Goal: Task Accomplishment & Management: Complete application form

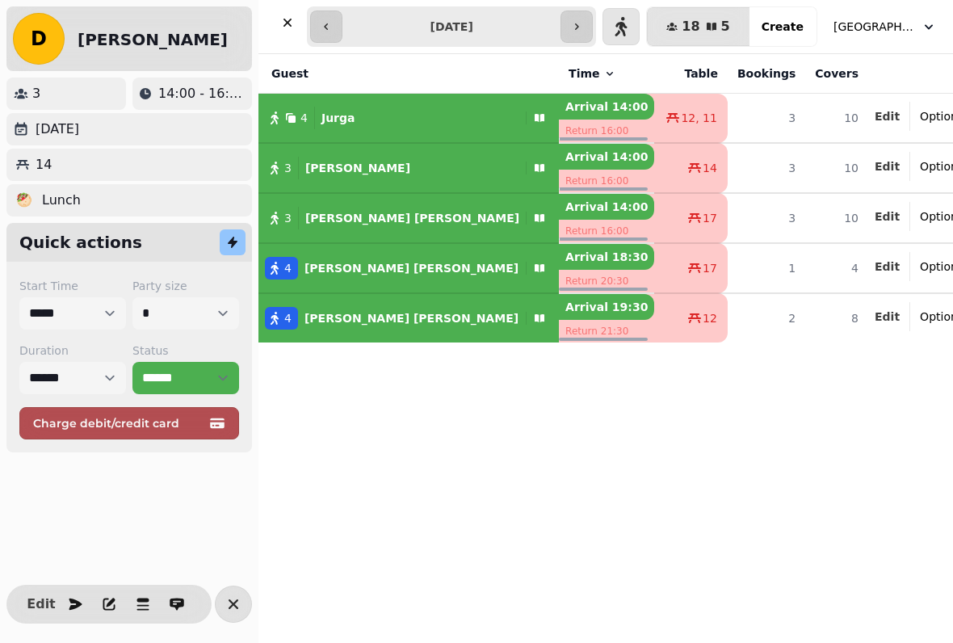
select select "**********"
select select "*"
select select "****"
click at [221, 372] on select "**********" at bounding box center [185, 378] width 107 height 32
select select "******"
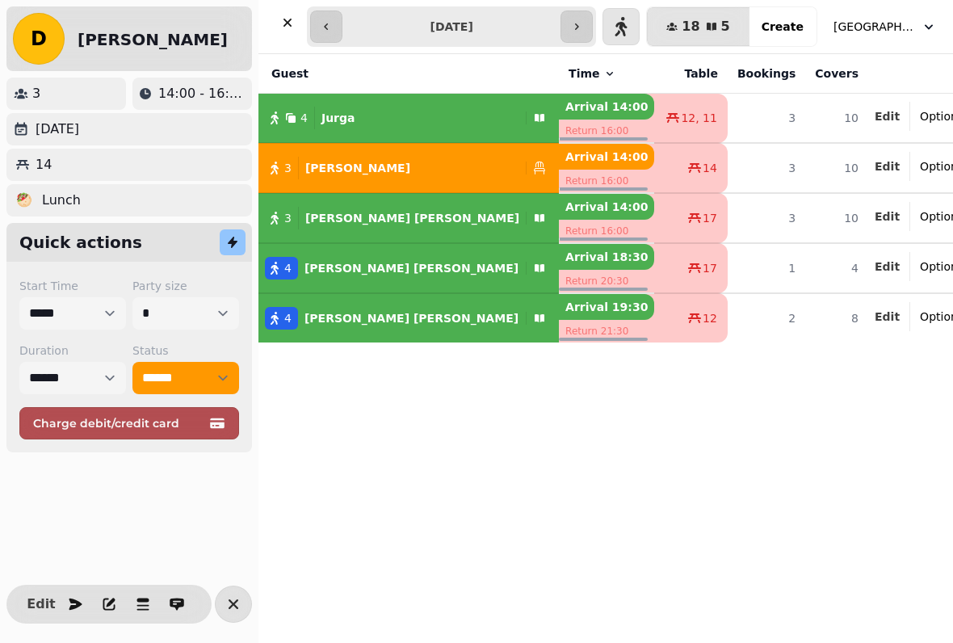
click at [306, 473] on div "Guest Time Table Bookings Covers 4 Jurga Arrival 14:00 Return 16:00 12, 11 3 10…" at bounding box center [606, 348] width 695 height 589
click at [318, 454] on div "Guest Time Table Bookings Covers 4 Jurga Arrival 14:00 Return 16:00 12, 11 3 10…" at bounding box center [606, 348] width 695 height 589
click at [173, 167] on div "14" at bounding box center [129, 164] width 233 height 19
click at [46, 153] on div "14" at bounding box center [129, 165] width 246 height 32
click at [78, 172] on div "14" at bounding box center [129, 164] width 233 height 19
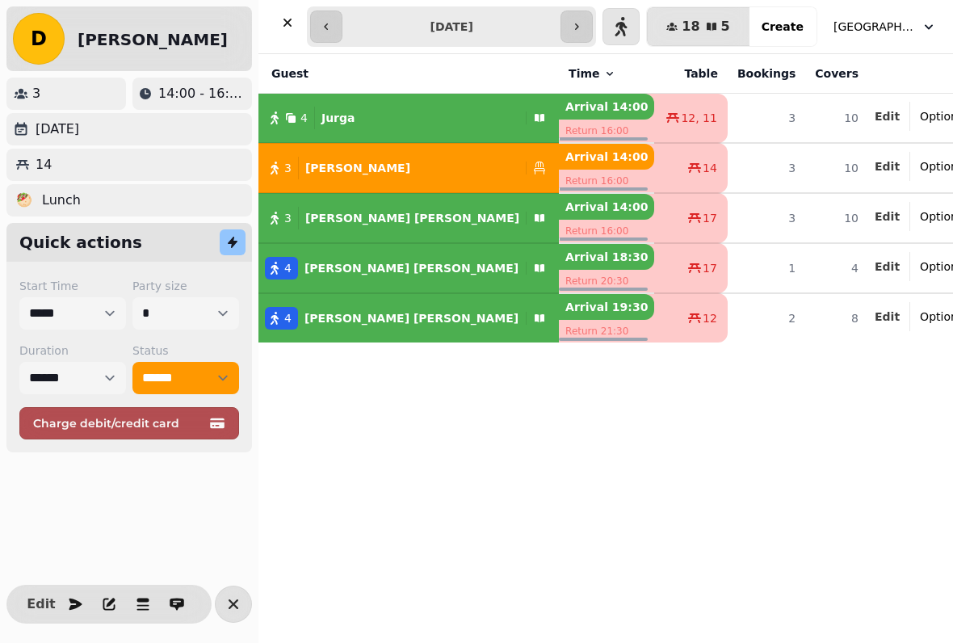
click at [92, 173] on div "14" at bounding box center [129, 164] width 233 height 19
click at [290, 27] on icon "button" at bounding box center [288, 23] width 16 height 16
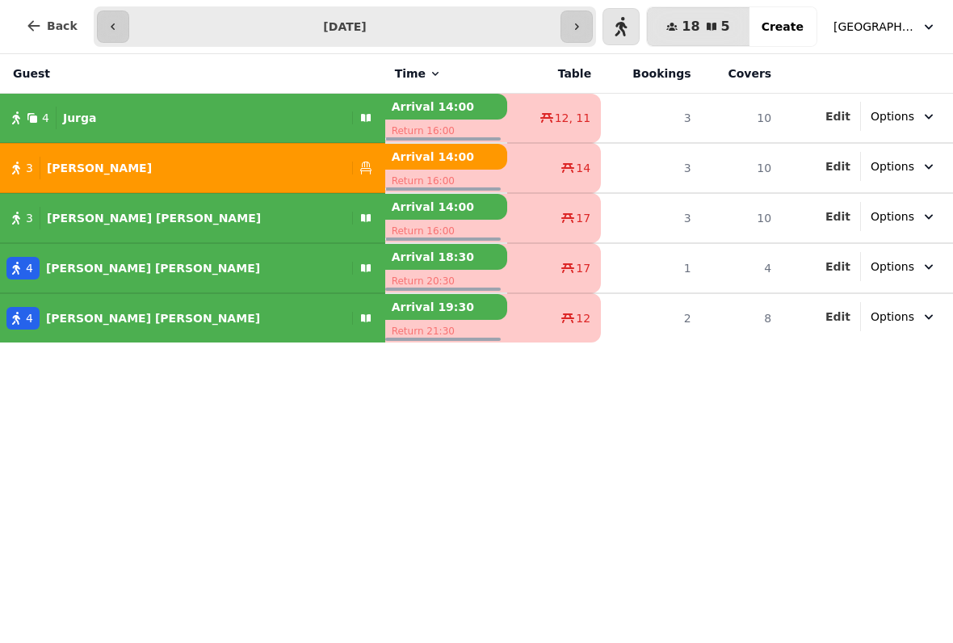
click at [59, 29] on span "Back" at bounding box center [62, 25] width 31 height 11
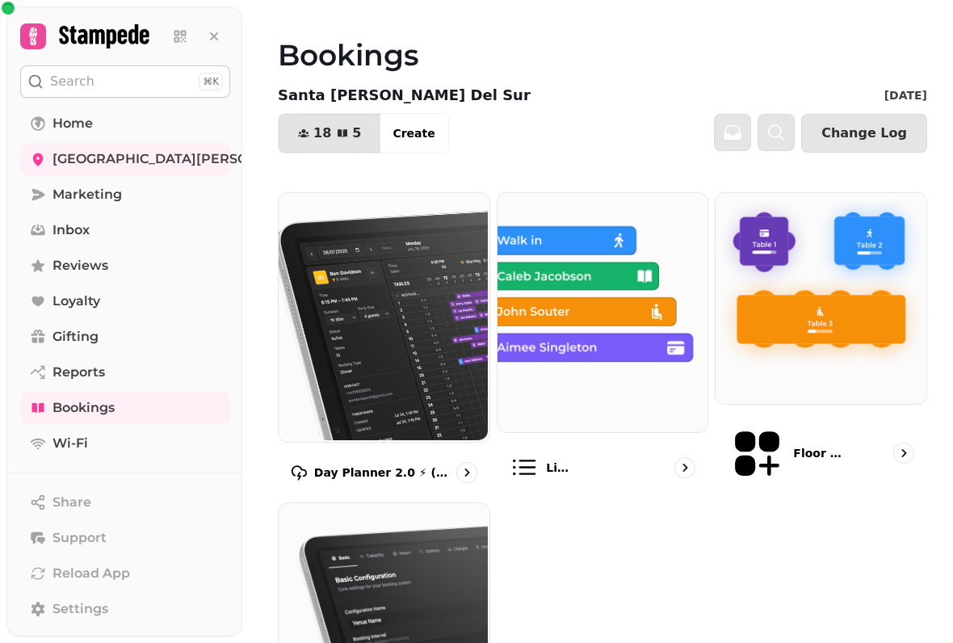
click at [849, 322] on img at bounding box center [819, 296] width 211 height 211
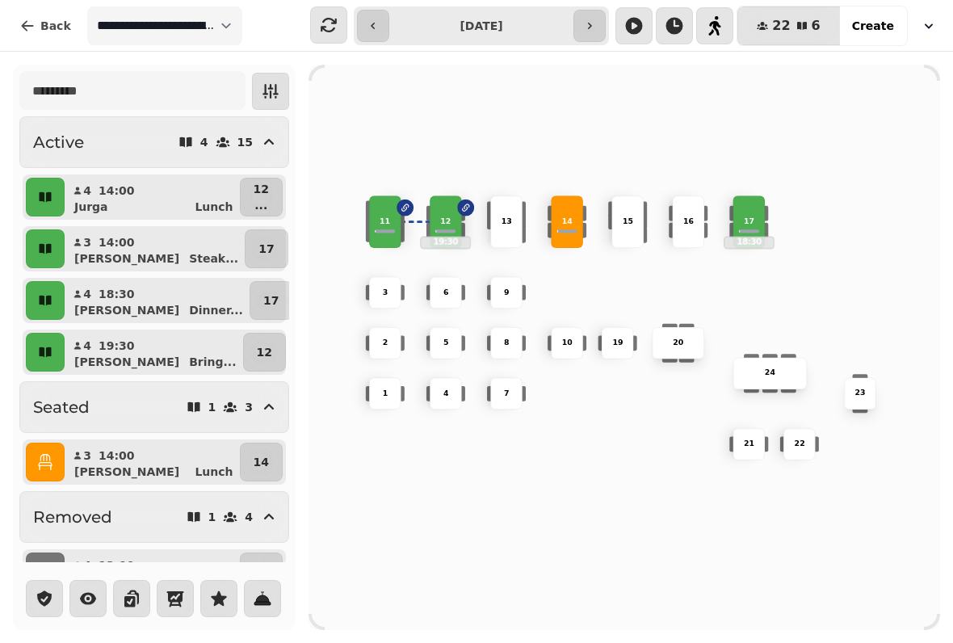
click at [570, 217] on p "14" at bounding box center [567, 222] width 11 height 11
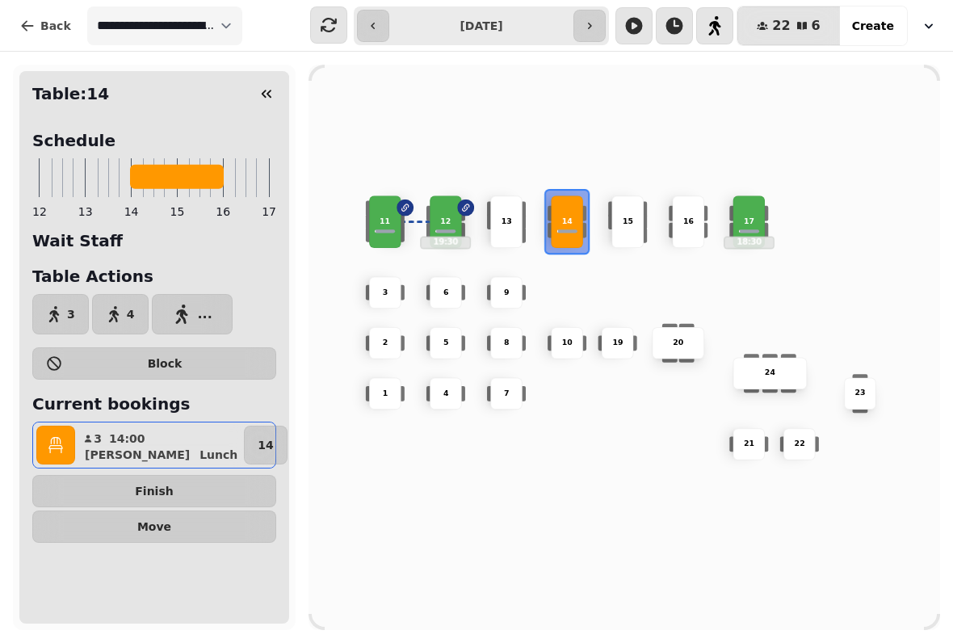
click at [389, 211] on div "11" at bounding box center [385, 222] width 32 height 53
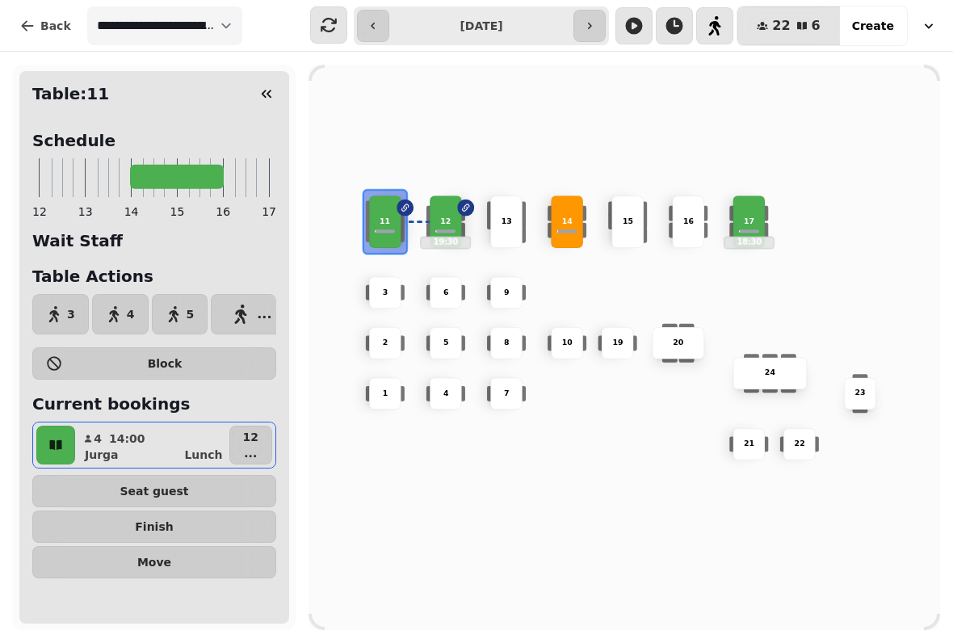
click at [204, 564] on span "Move" at bounding box center [154, 562] width 217 height 11
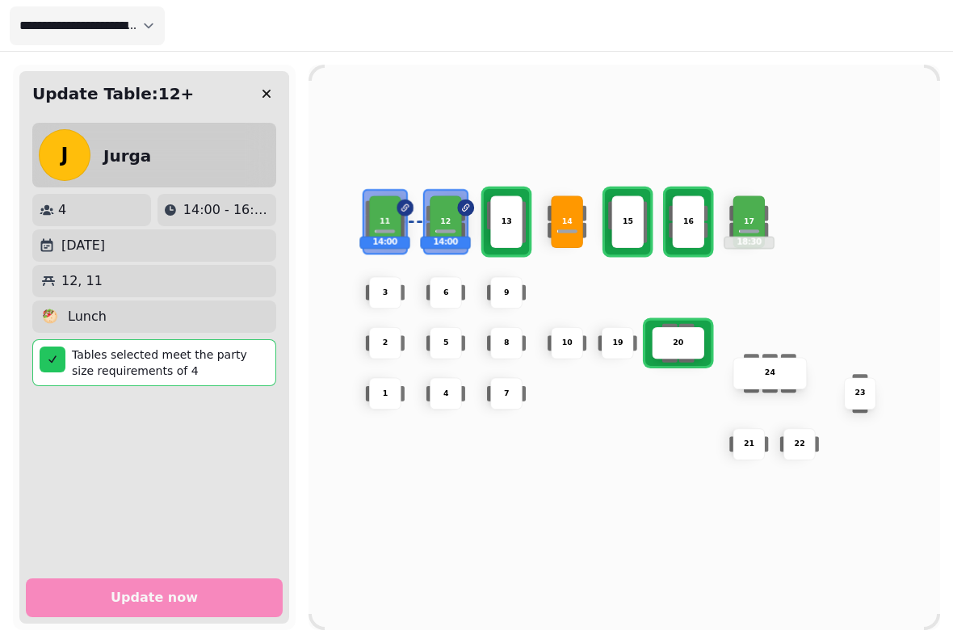
click at [630, 229] on div "15" at bounding box center [628, 222] width 32 height 53
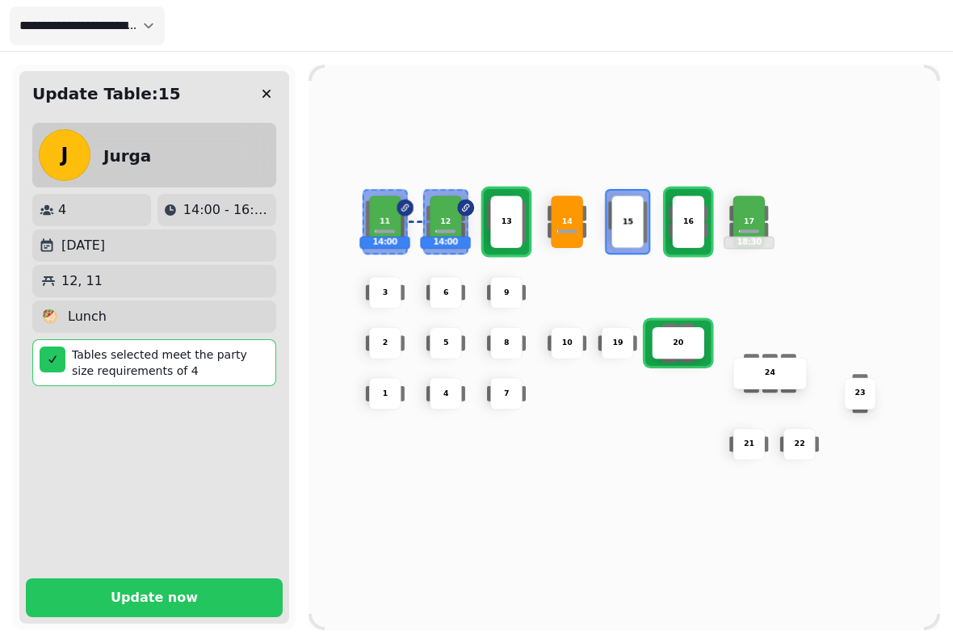
click at [215, 594] on span "Update now" at bounding box center [154, 597] width 218 height 13
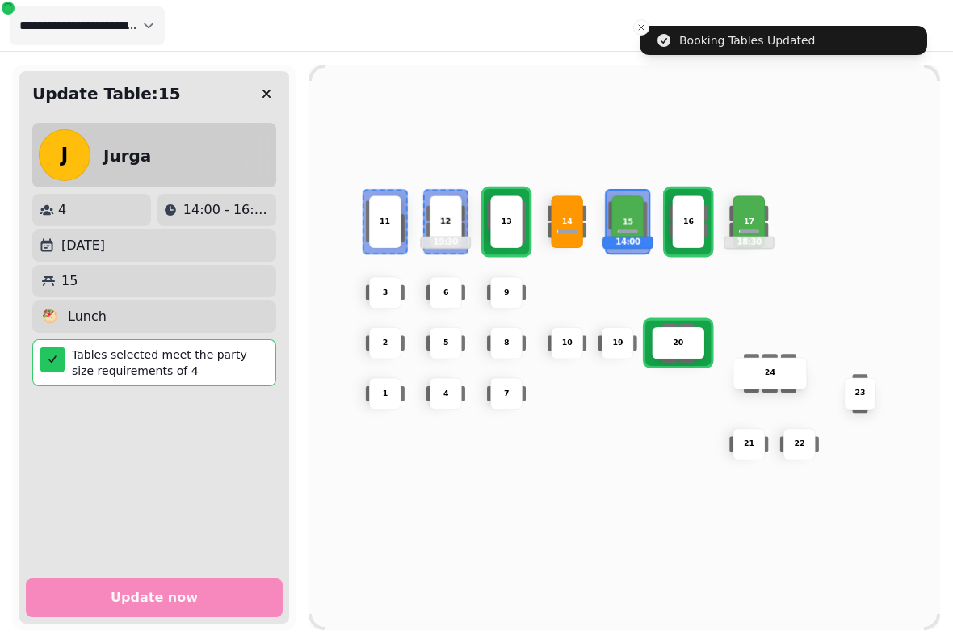
click at [560, 232] on div "14" at bounding box center [567, 222] width 32 height 53
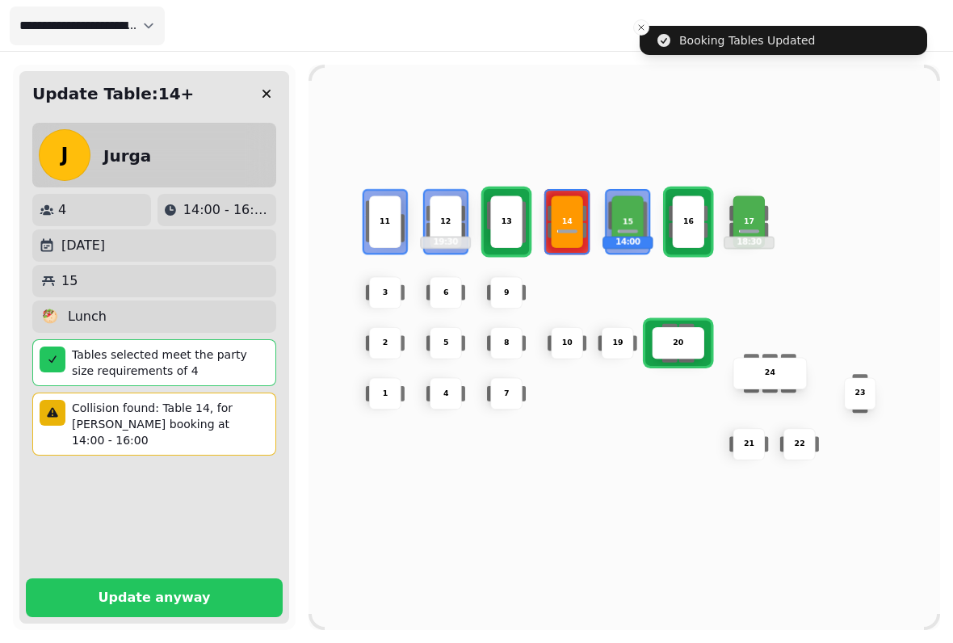
click at [397, 228] on div "11" at bounding box center [385, 222] width 32 height 53
click at [387, 233] on div "11" at bounding box center [385, 222] width 32 height 53
click at [392, 235] on div "11" at bounding box center [385, 222] width 32 height 53
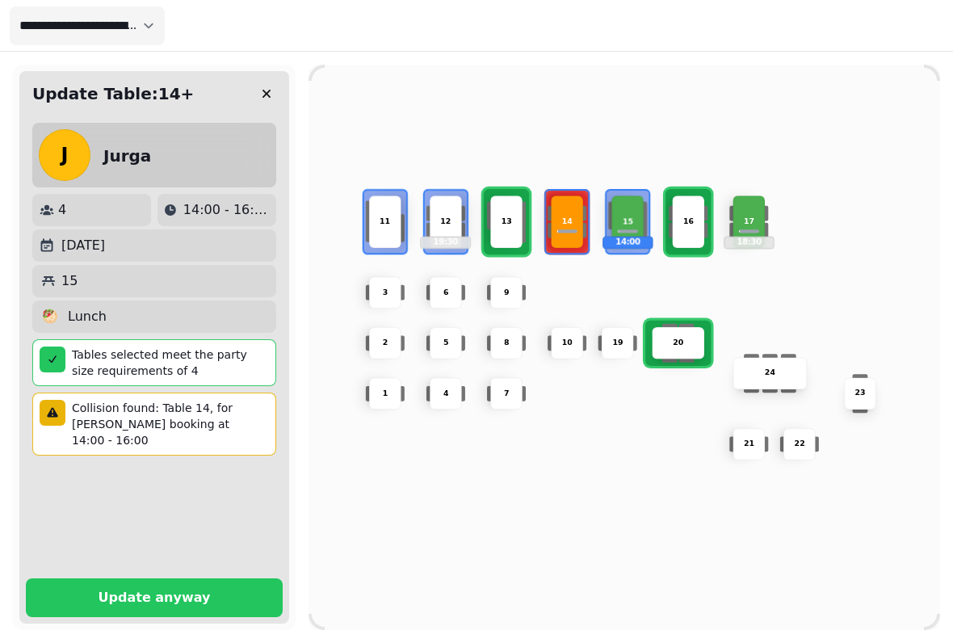
click at [267, 100] on icon "button" at bounding box center [267, 94] width 16 height 16
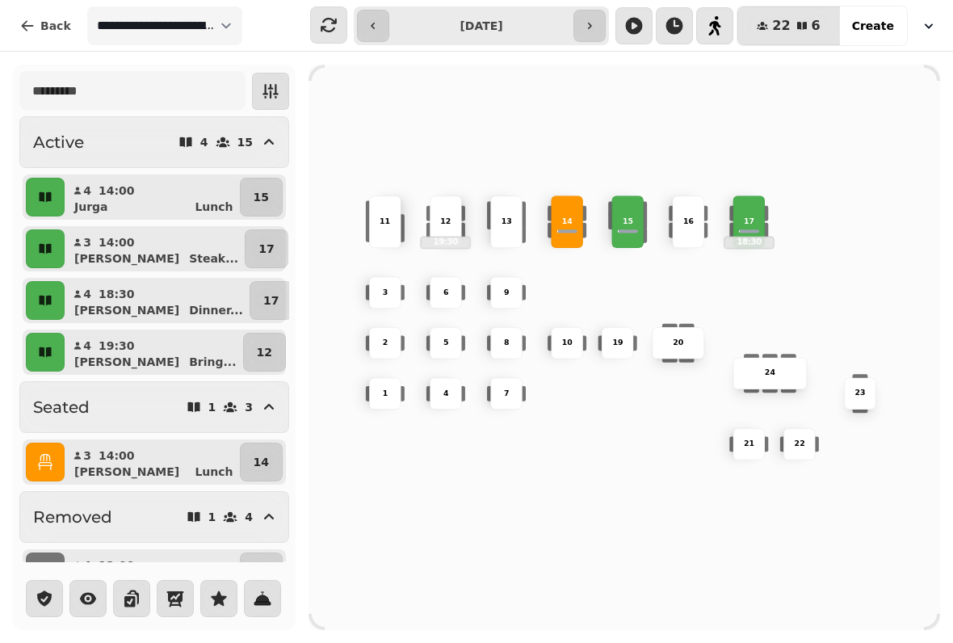
click at [557, 211] on div "14" at bounding box center [567, 222] width 32 height 53
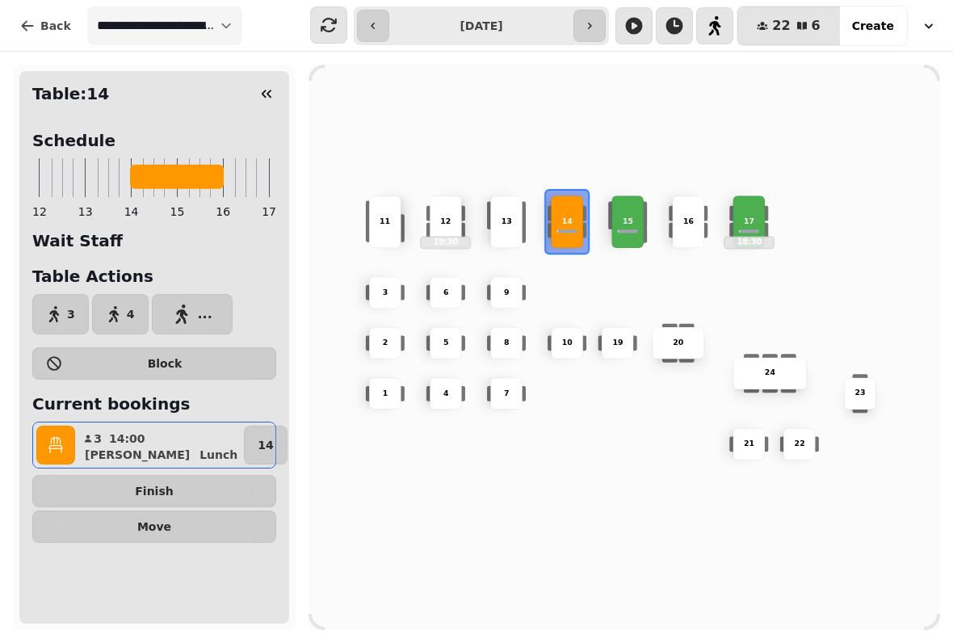
click at [194, 536] on button "Move" at bounding box center [154, 527] width 244 height 32
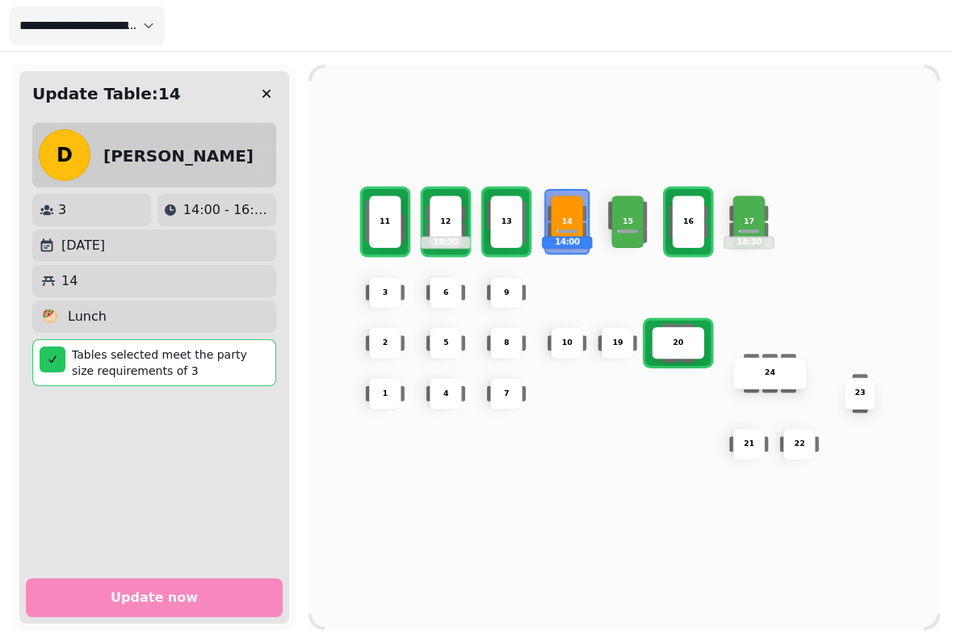
click at [397, 217] on div "11" at bounding box center [385, 222] width 51 height 11
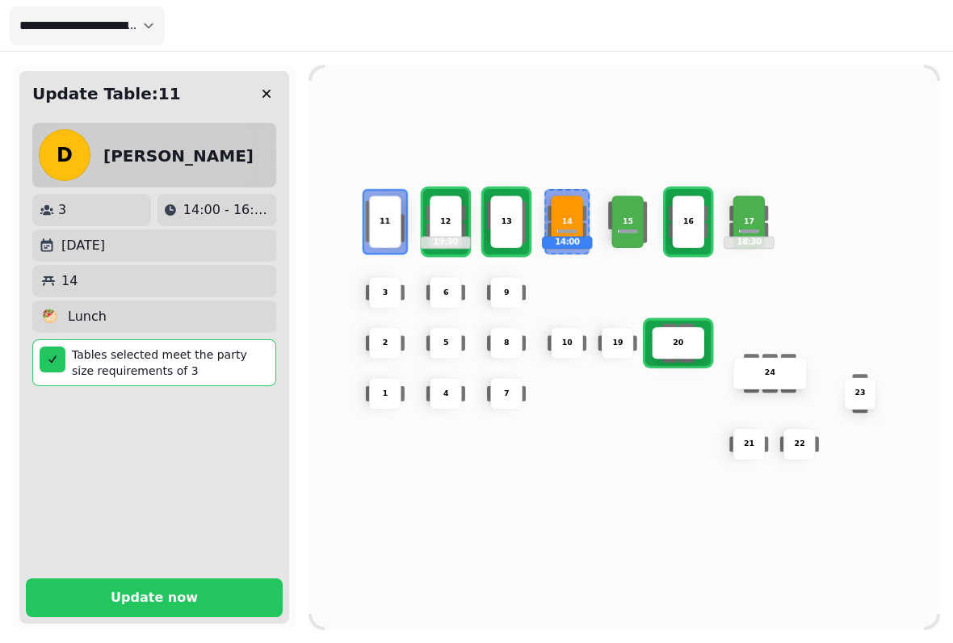
click at [197, 595] on button "Update now" at bounding box center [154, 597] width 257 height 39
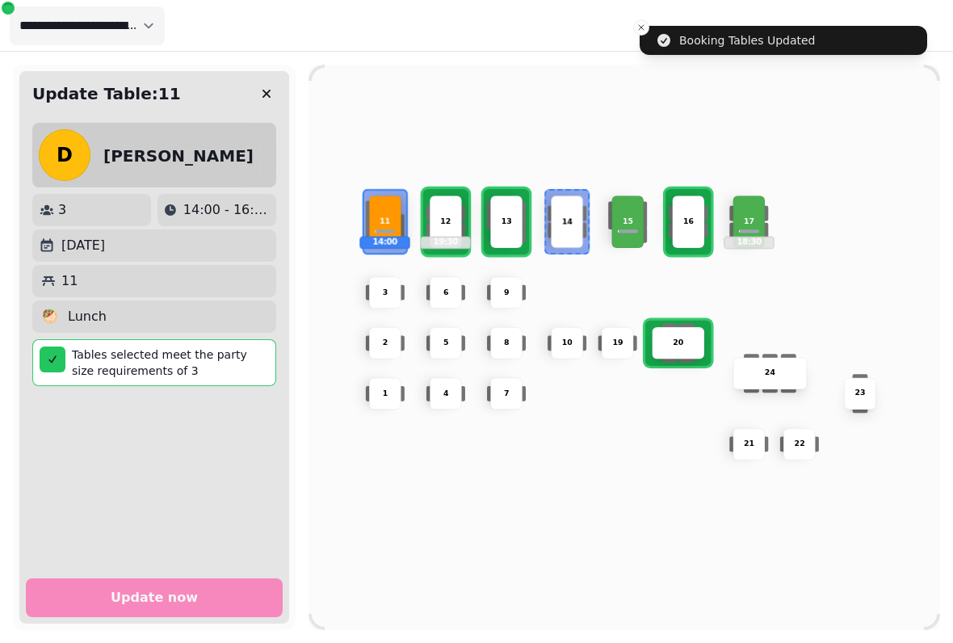
click at [390, 463] on div "10 2 19 20 4 5 11 14:00 9 15 24 16 7 17 18:30 23 22 3 21 1 13 6 8 12 19:30 14" at bounding box center [625, 348] width 632 height 506
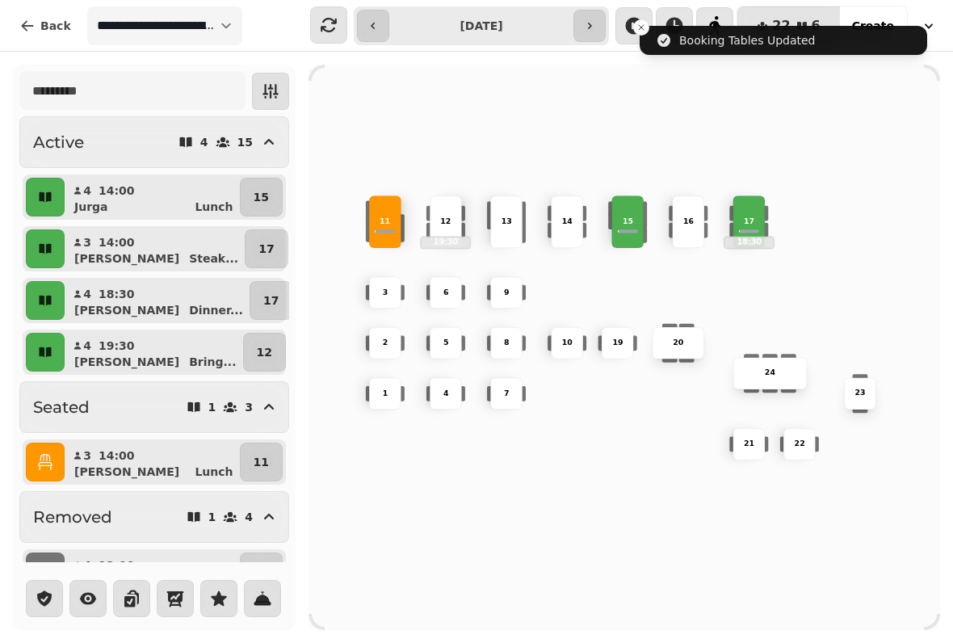
click at [625, 223] on div "15" at bounding box center [628, 222] width 32 height 53
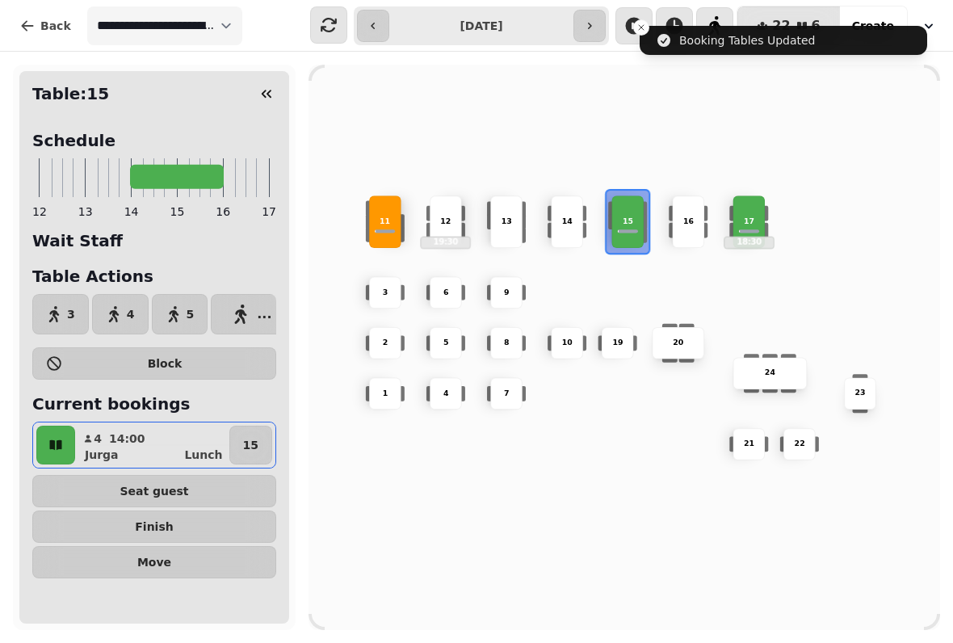
click at [549, 456] on div "10 2 19 20 4 5 11 9 15 24 16 7 17 18:30 23 22 3 21 1 13 6 8 12 19:30 14" at bounding box center [625, 348] width 632 height 506
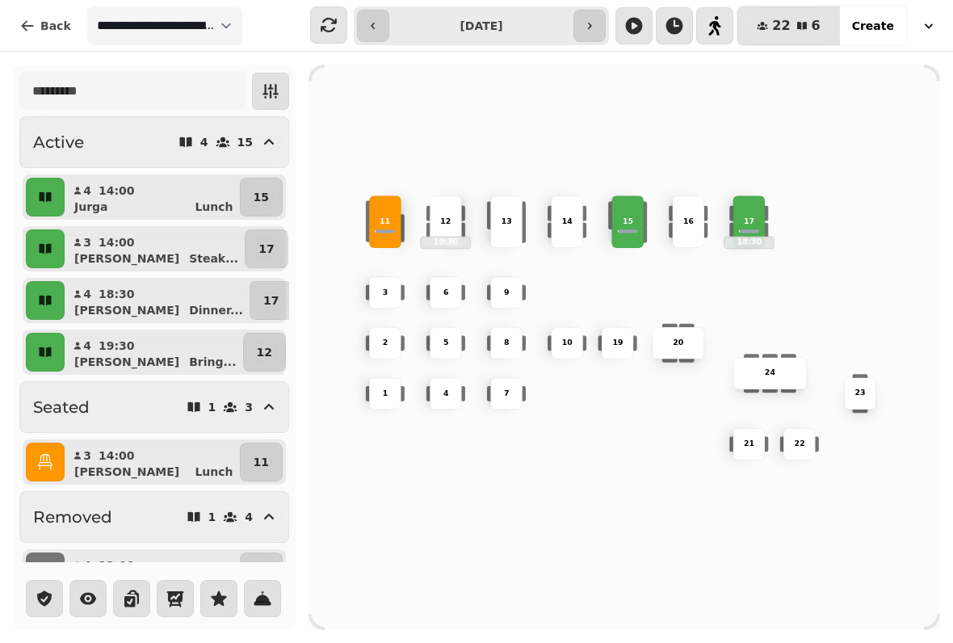
click at [49, 250] on icon "button" at bounding box center [45, 249] width 12 height 10
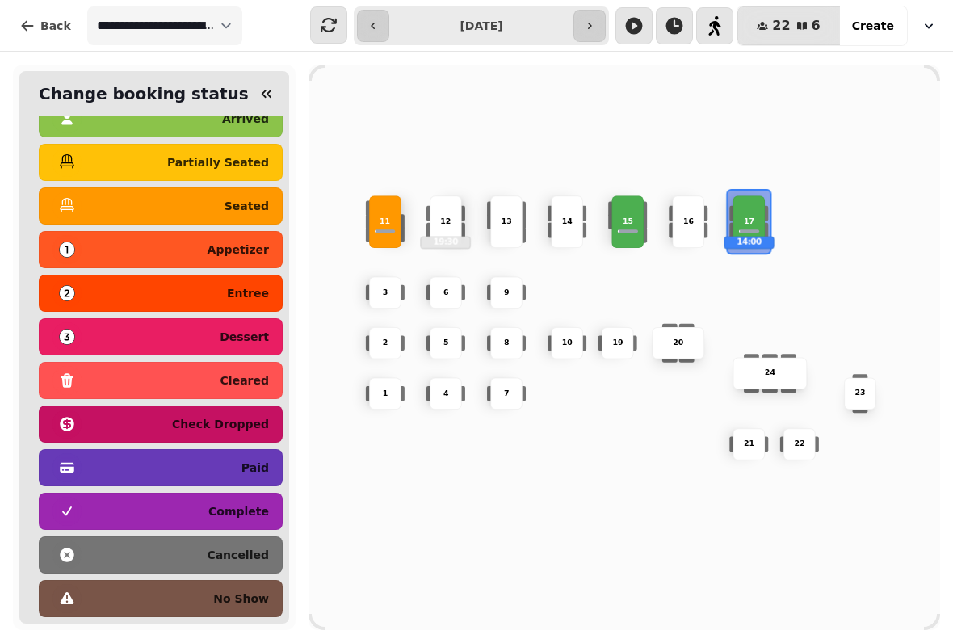
scroll to position [81, 0]
click at [247, 549] on p "cancelled" at bounding box center [238, 554] width 62 height 11
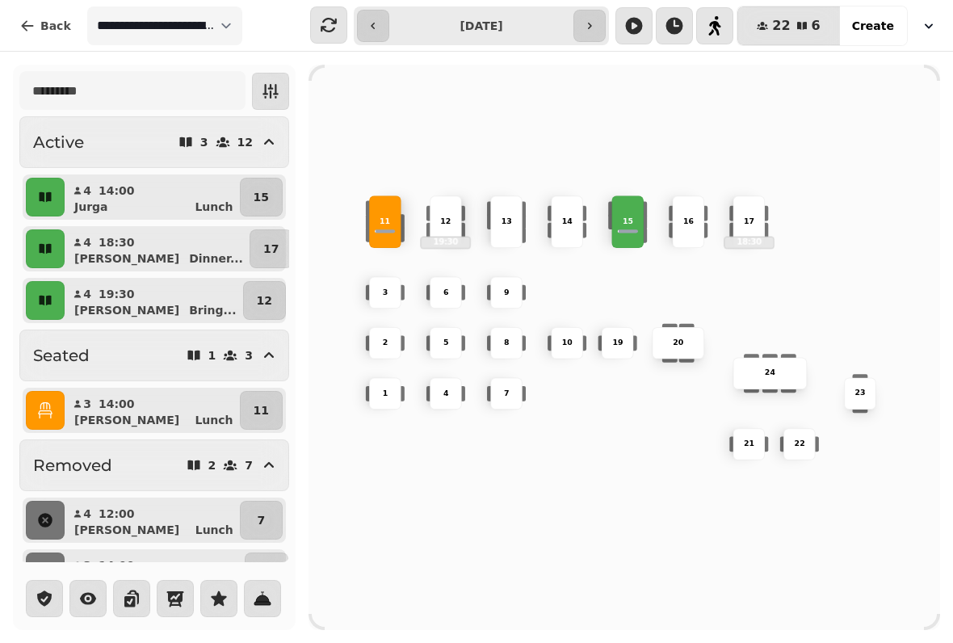
scroll to position [0, 0]
click at [635, 232] on div "15" at bounding box center [628, 222] width 32 height 53
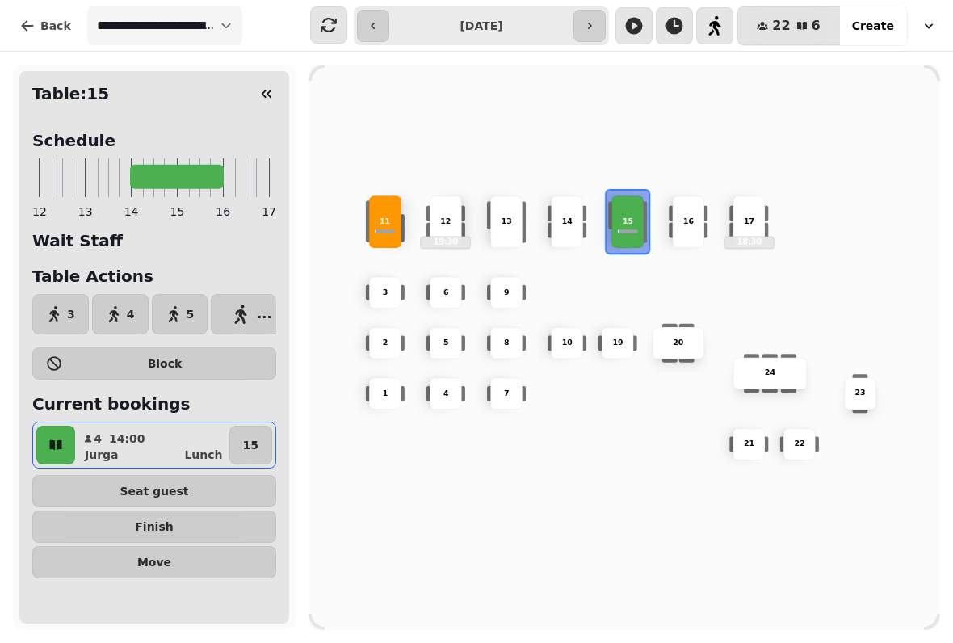
click at [620, 297] on div "10 2 19 20 4 5 11 9 15 24 16 7 17 18:30 23 22 3 21 1 13 6 8 12 19:30 14" at bounding box center [625, 348] width 632 height 506
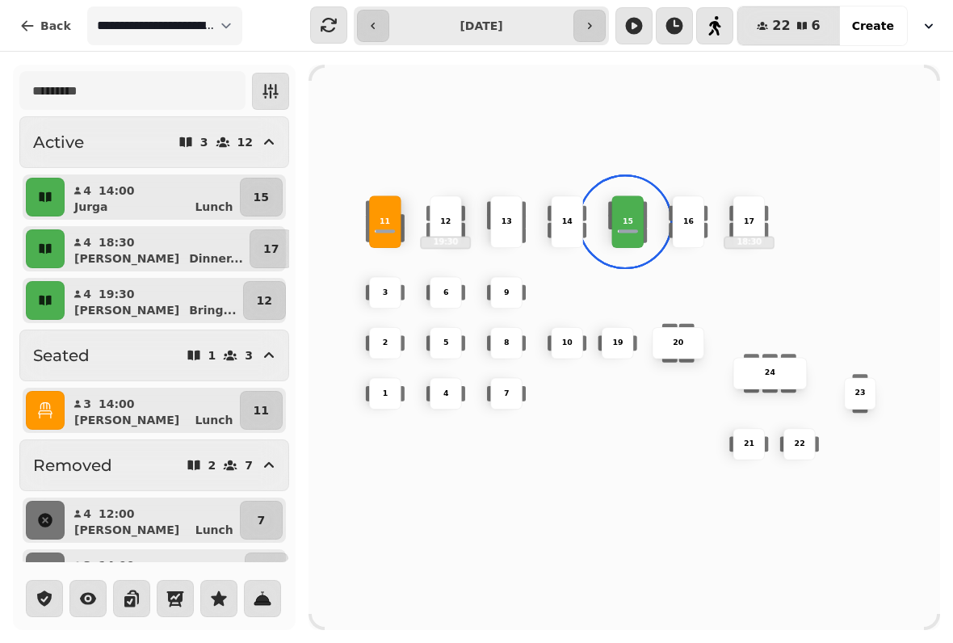
click at [50, 197] on icon "button" at bounding box center [45, 197] width 12 height 10
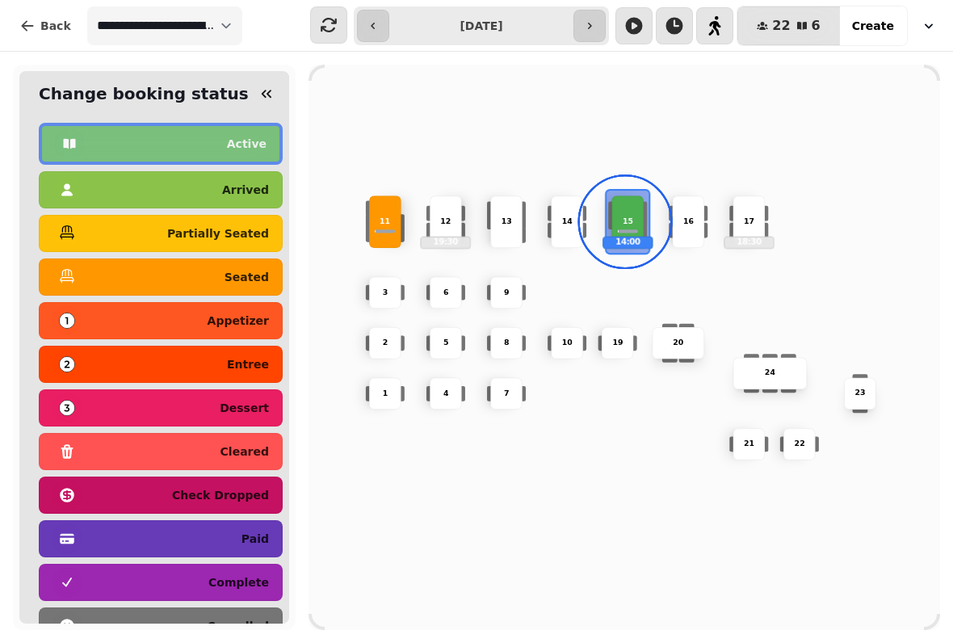
click at [499, 230] on div "13" at bounding box center [506, 222] width 32 height 53
click at [638, 224] on div "15 14:00" at bounding box center [628, 222] width 32 height 53
click at [490, 233] on div "13" at bounding box center [507, 222] width 76 height 56
click at [246, 187] on p "arrived" at bounding box center [245, 189] width 47 height 11
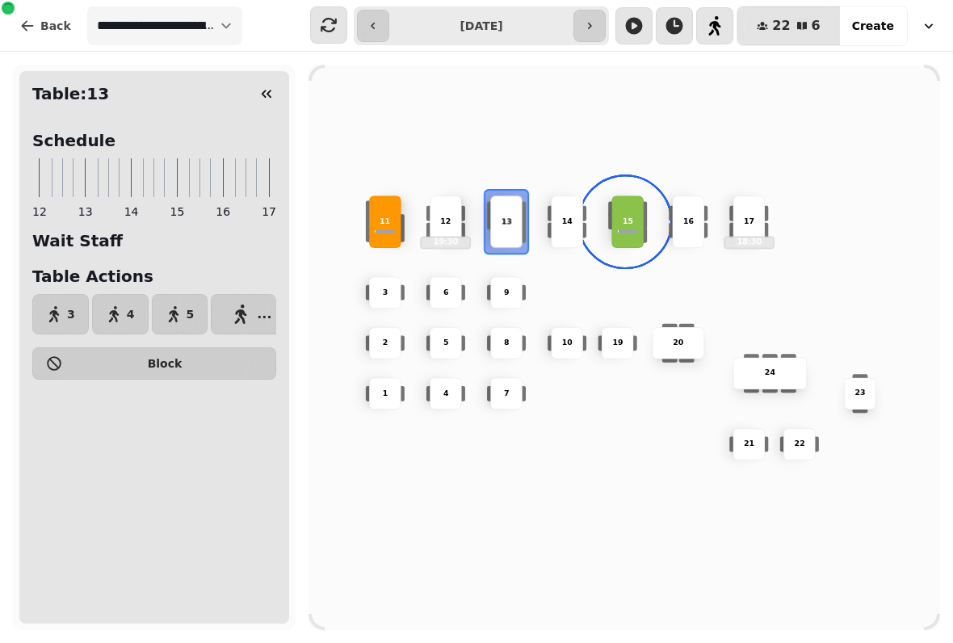
click at [271, 92] on icon "button" at bounding box center [267, 94] width 16 height 16
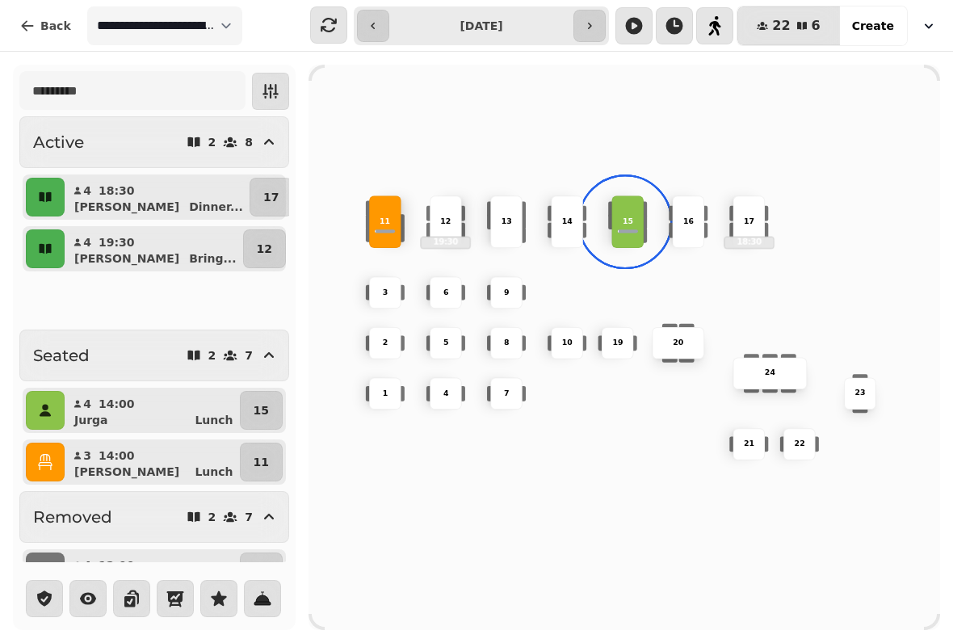
click at [483, 535] on div "10 2 19 20 4 5 11 9 15 24 16 7 17 18:30 23 22 3 21 1 13 6 8 12 19:30 14" at bounding box center [625, 348] width 632 height 506
click at [881, 27] on span "Create" at bounding box center [873, 25] width 42 height 11
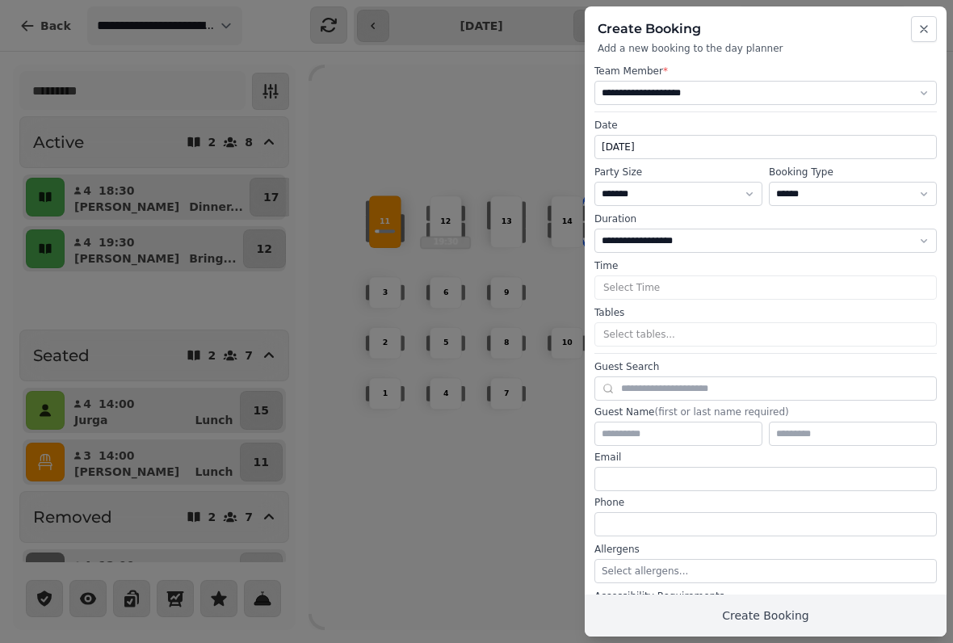
select select "****"
click at [722, 196] on select "* ***** * ****** * ****** * ****** * ****** * ****** * ****** * ****** * ******…" at bounding box center [679, 194] width 168 height 24
select select "*"
click at [885, 195] on select "**********" at bounding box center [853, 194] width 168 height 24
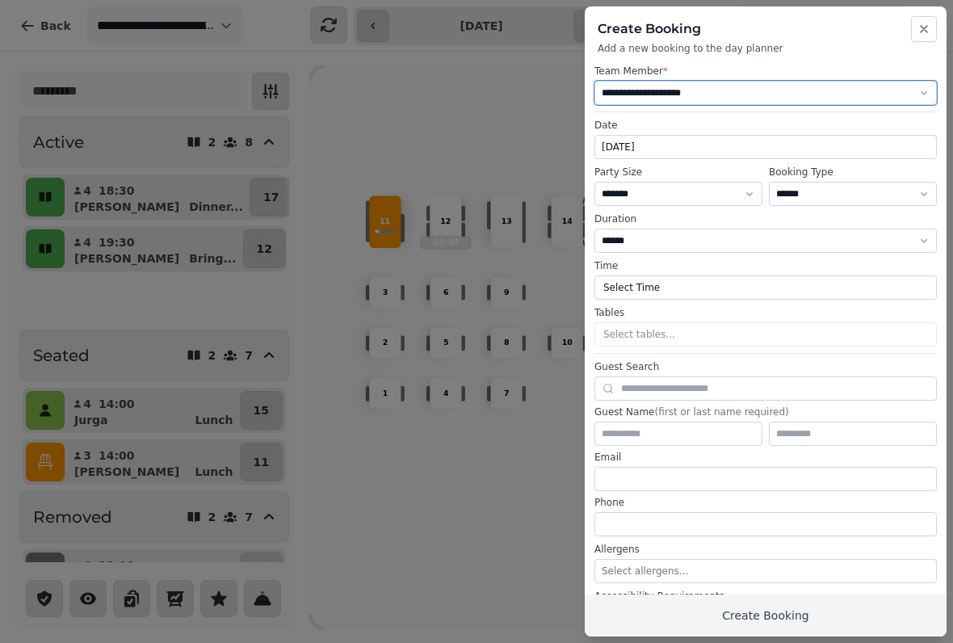
click at [863, 95] on select "**********" at bounding box center [766, 93] width 343 height 24
select select "**********"
click at [823, 276] on button "Select Time" at bounding box center [766, 287] width 343 height 24
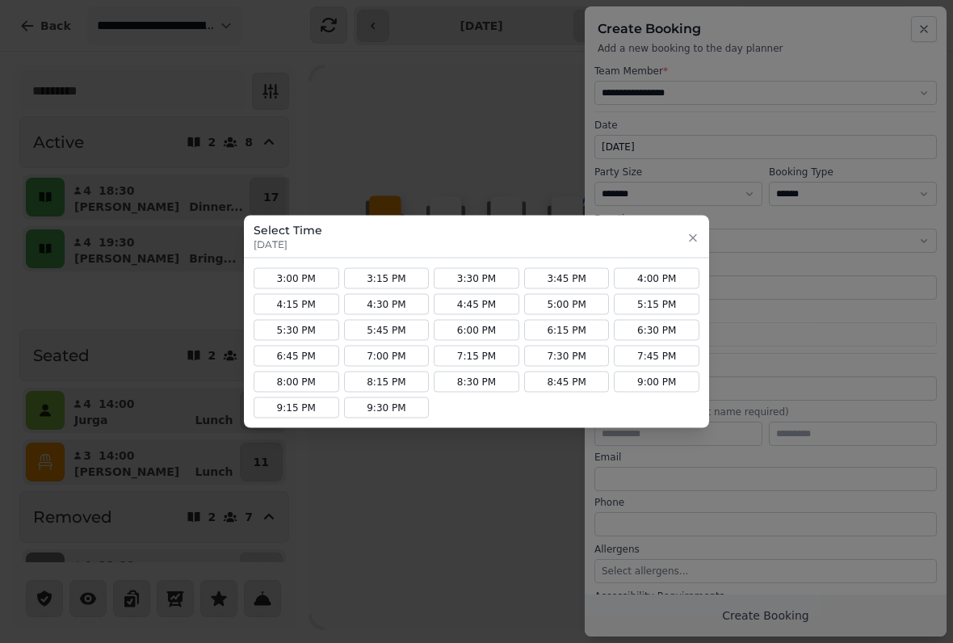
click at [562, 357] on button "7:30 PM" at bounding box center [567, 356] width 86 height 21
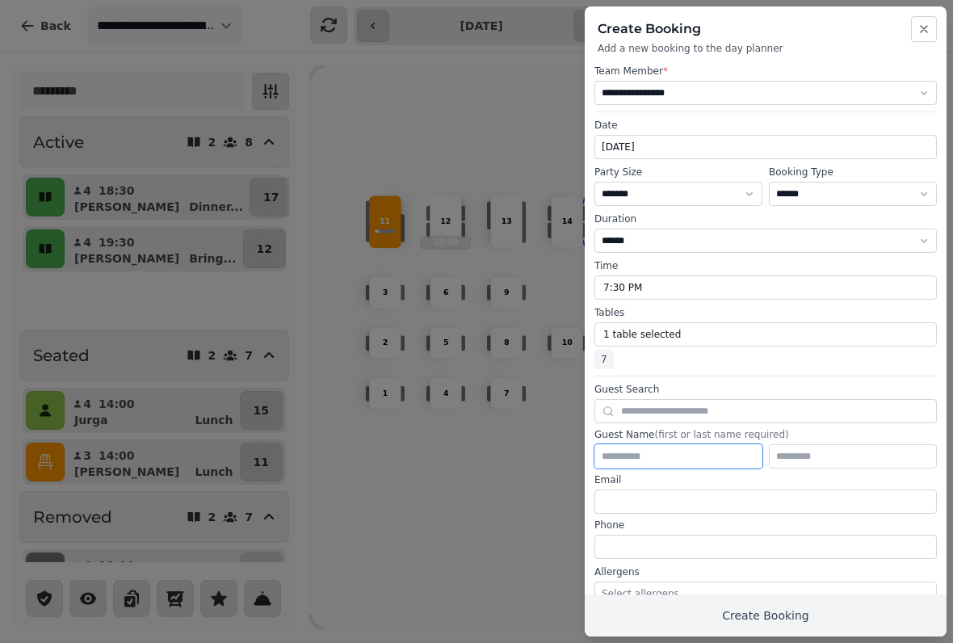
click at [672, 447] on input "text" at bounding box center [679, 456] width 168 height 24
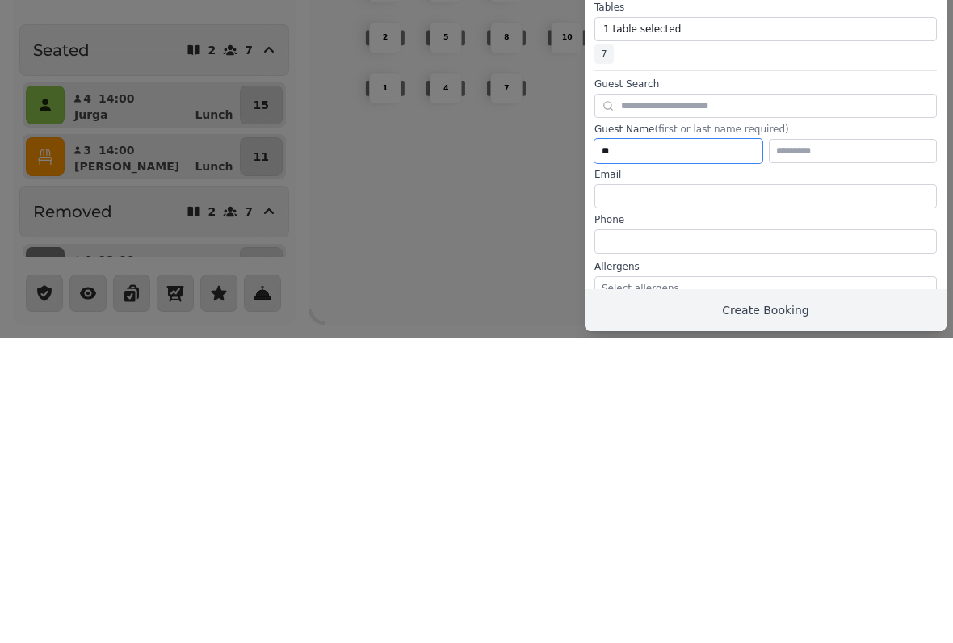
type input "*"
type input "******"
click at [451, 290] on div at bounding box center [476, 321] width 953 height 643
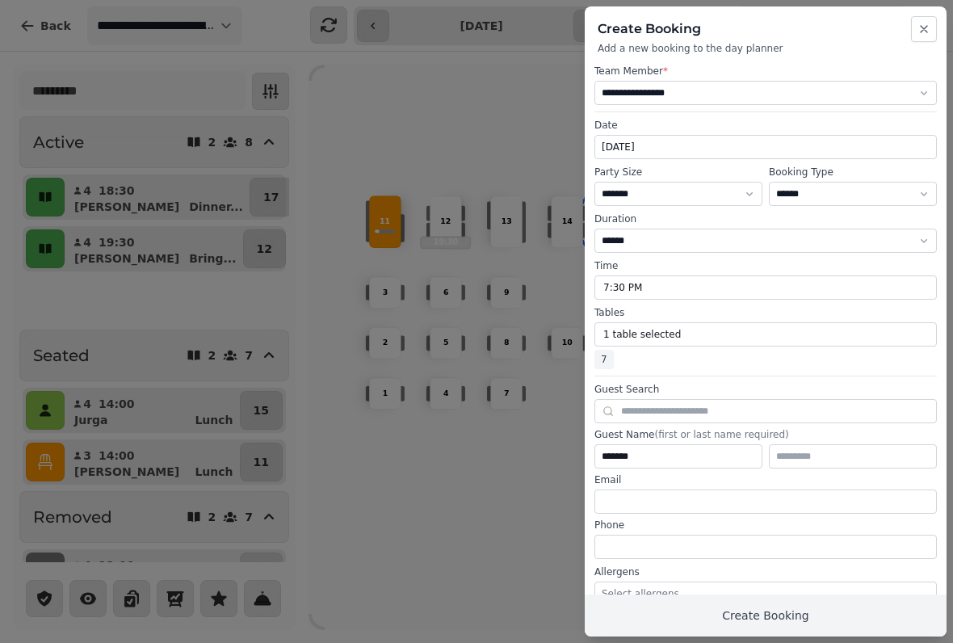
click at [796, 614] on button "Create Booking" at bounding box center [766, 616] width 362 height 42
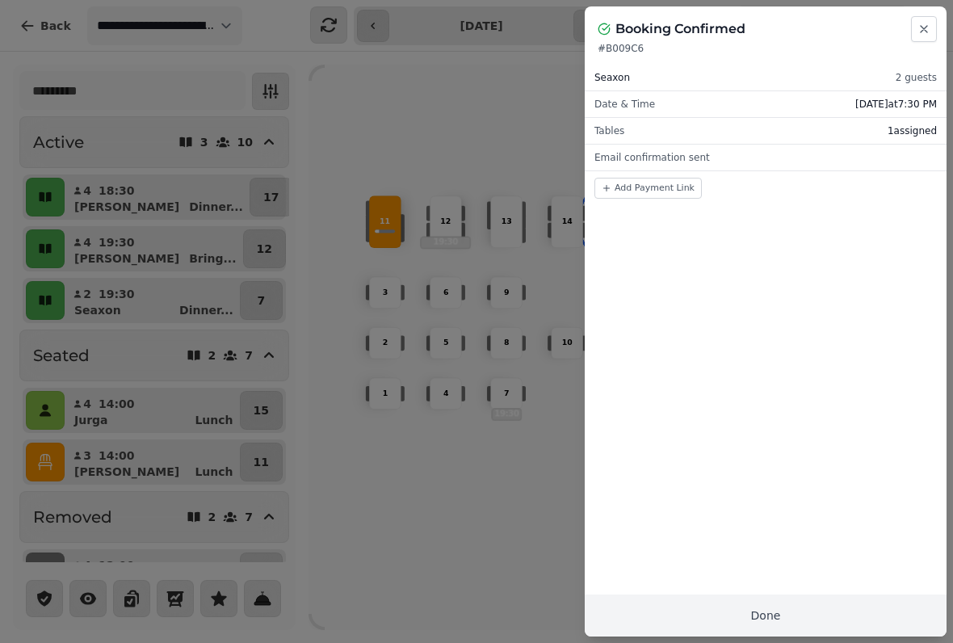
click at [503, 571] on div at bounding box center [476, 321] width 953 height 643
click at [936, 25] on button "Close" at bounding box center [924, 29] width 26 height 26
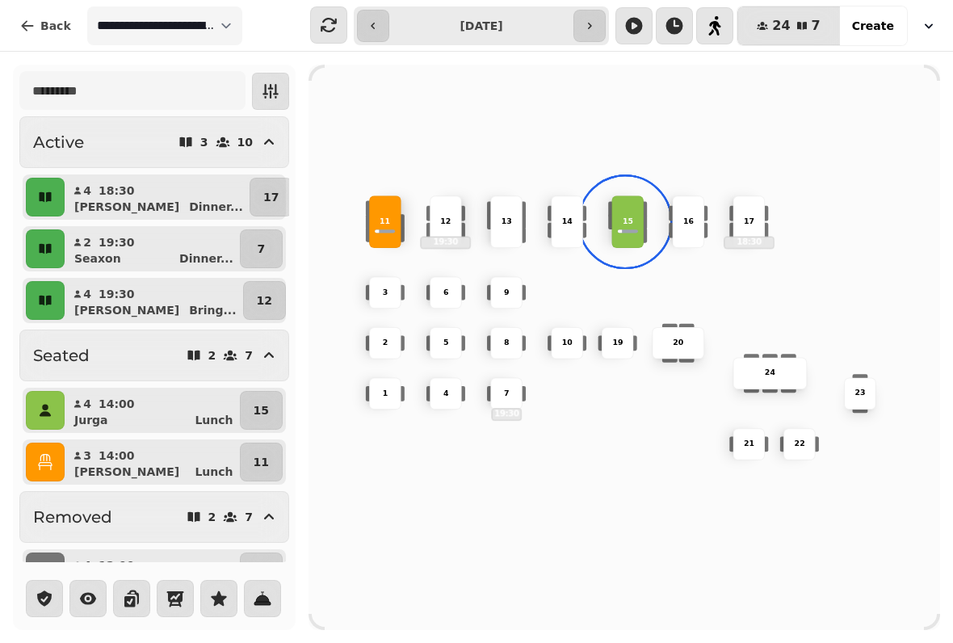
click at [721, 16] on icon "button" at bounding box center [715, 25] width 13 height 19
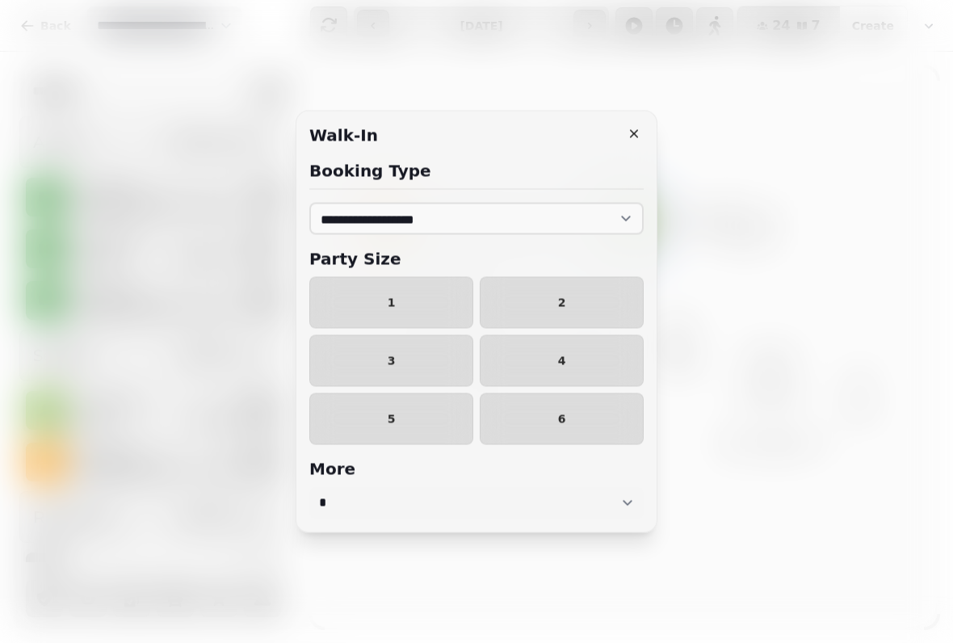
click at [557, 320] on button "2" at bounding box center [562, 303] width 164 height 52
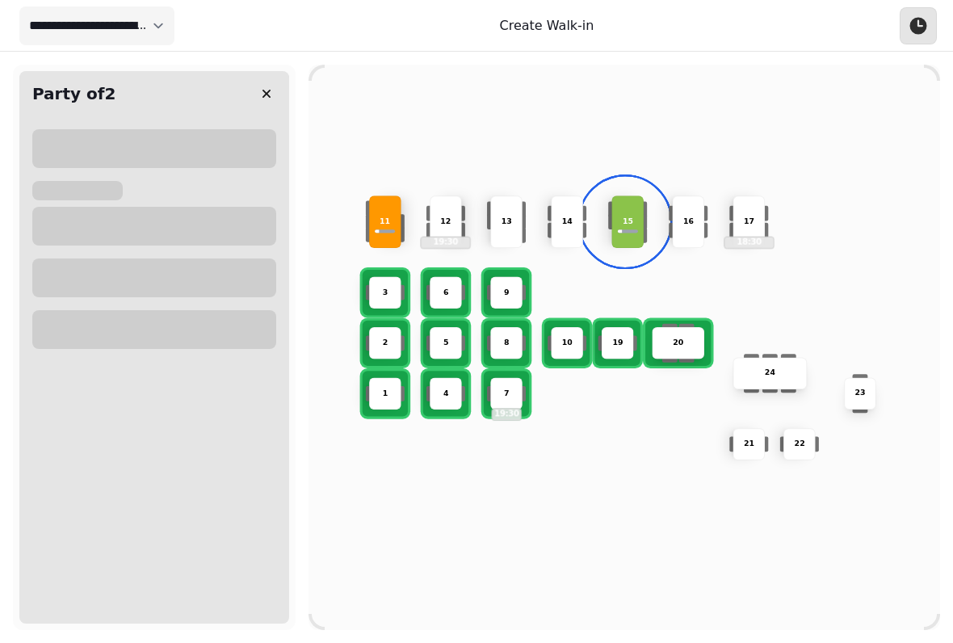
select select "****"
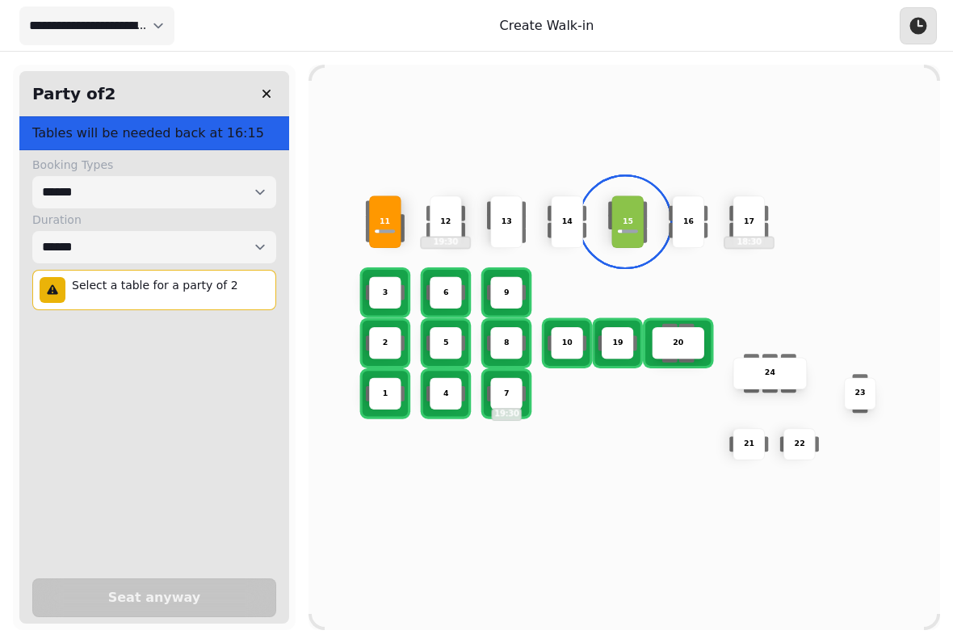
click at [393, 339] on div "2" at bounding box center [385, 343] width 31 height 11
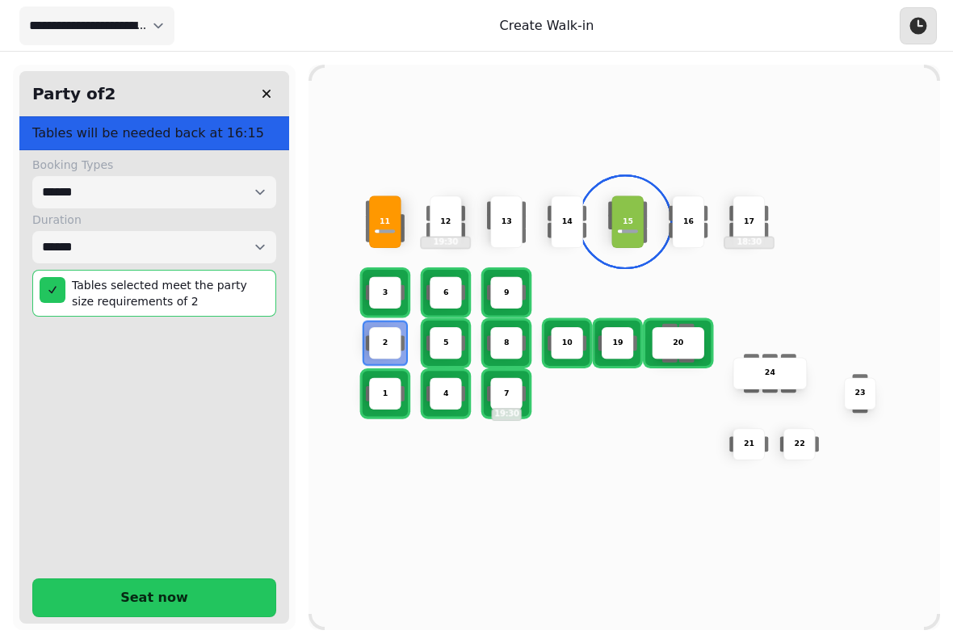
click at [234, 591] on span "Seat now" at bounding box center [155, 597] width 204 height 13
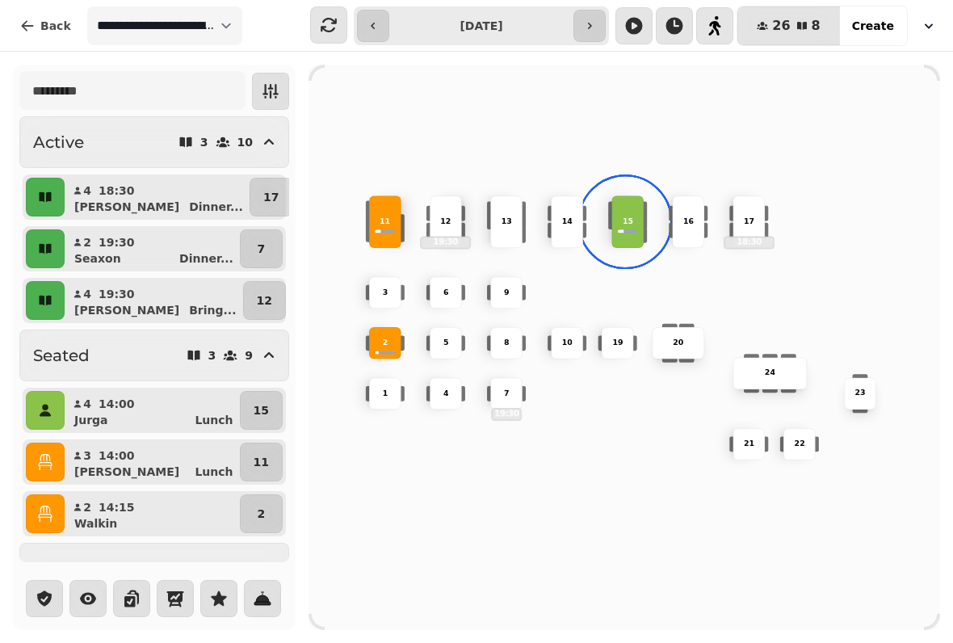
click at [655, 275] on div "10 2 19 20 4 5 11 9 15 24 16 7 19:30 17 18:30 23 22 3 21 1 13 6 8 12 19:30 14" at bounding box center [625, 348] width 632 height 506
